Goal: Task Accomplishment & Management: Manage account settings

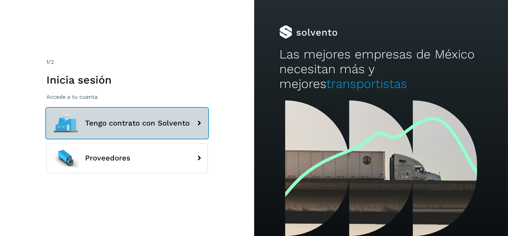
click at [143, 133] on button "Tengo contrato con Solvento" at bounding box center [126, 123] width 161 height 30
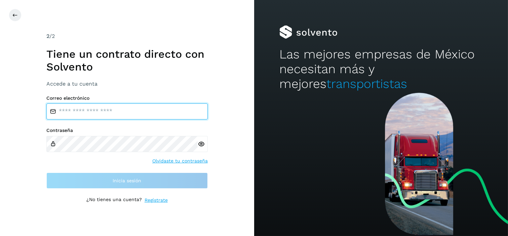
type input "**********"
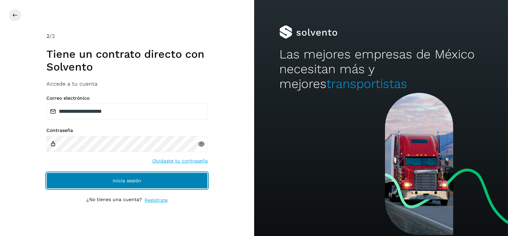
click at [133, 179] on span "Inicia sesión" at bounding box center [127, 181] width 29 height 5
click at [122, 179] on span "Inicia sesión" at bounding box center [127, 181] width 29 height 5
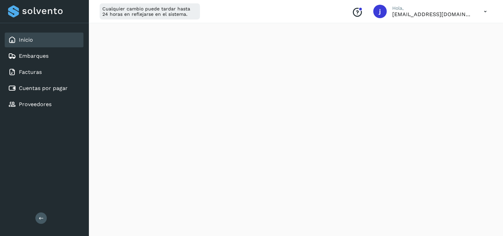
scroll to position [411, 0]
click at [62, 85] on link "Cuentas por pagar" at bounding box center [43, 88] width 49 height 6
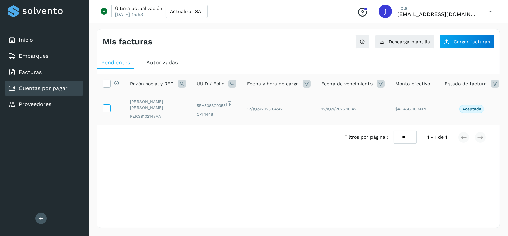
click at [106, 108] on icon at bounding box center [106, 108] width 7 height 7
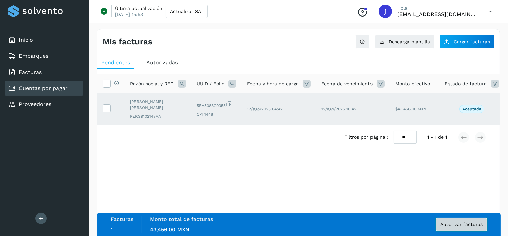
click at [460, 218] on button "Autorizar facturas" at bounding box center [461, 224] width 51 height 13
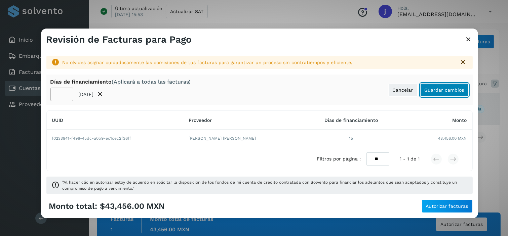
click at [442, 94] on button "Guardar cambios" at bounding box center [445, 89] width 48 height 13
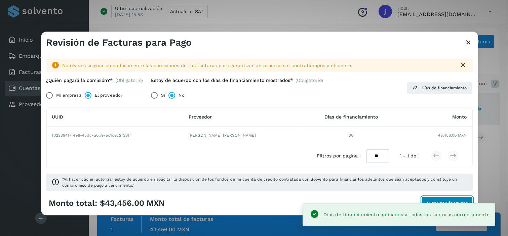
click at [448, 201] on span "Autorizar facturas" at bounding box center [447, 203] width 42 height 5
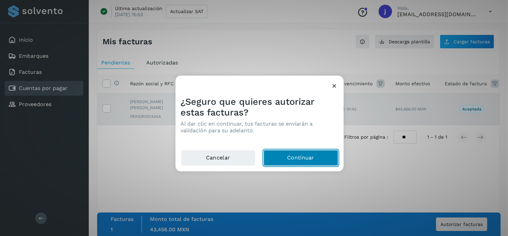
click at [297, 159] on button "Continuar" at bounding box center [301, 158] width 75 height 16
